Goal: Information Seeking & Learning: Learn about a topic

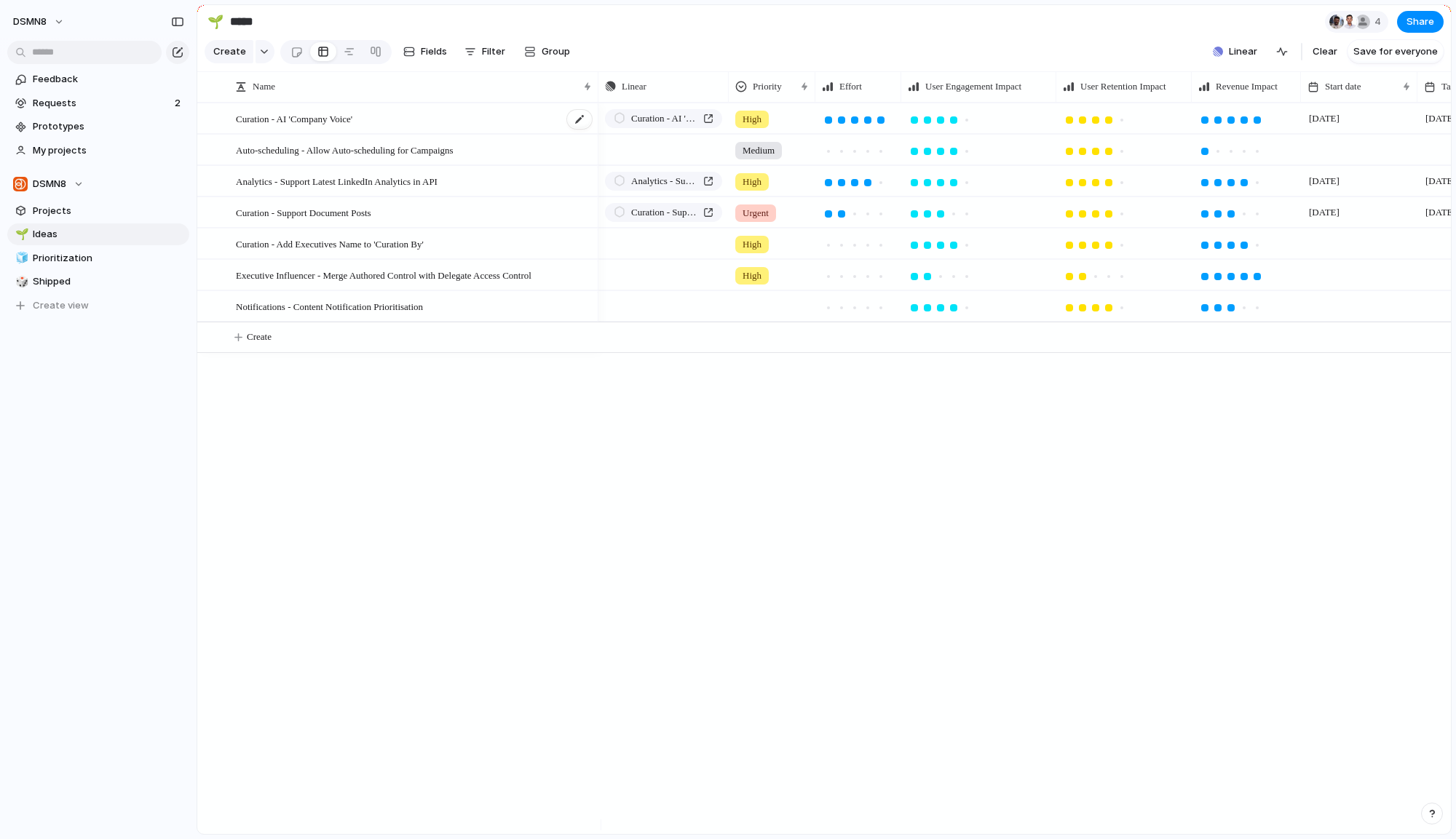
click at [351, 127] on span "Curation - AI 'Company Voice'" at bounding box center [294, 118] width 117 height 17
click at [414, 165] on div "Auto-scheduling - Allow Auto-scheduling for Campaigns" at bounding box center [414, 150] width 357 height 30
